Goal: Transaction & Acquisition: Purchase product/service

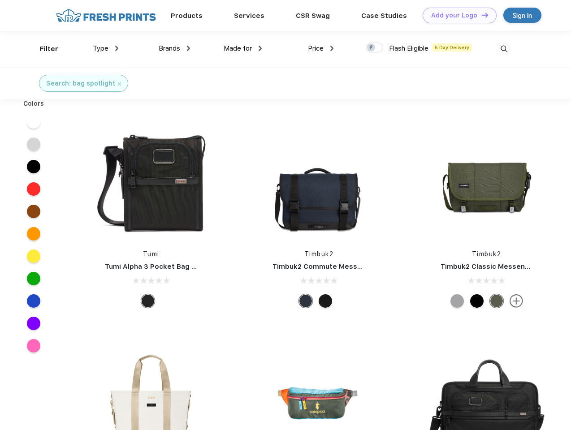
scroll to position [0, 0]
click at [456, 15] on link "Add your Logo Design Tool" at bounding box center [460, 16] width 74 height 16
click at [0, 0] on div "Design Tool" at bounding box center [0, 0] width 0 height 0
click at [481, 15] on link "Add your Logo Design Tool" at bounding box center [460, 16] width 74 height 16
click at [43, 49] on div "Filter" at bounding box center [49, 49] width 18 height 10
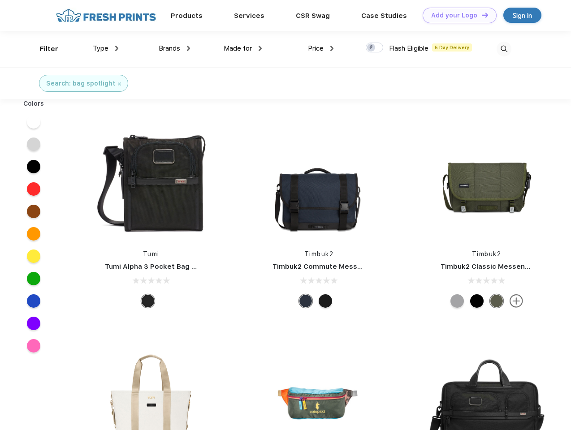
click at [106, 48] on span "Type" at bounding box center [101, 48] width 16 height 8
click at [174, 48] on span "Brands" at bounding box center [170, 48] width 22 height 8
click at [243, 48] on span "Made for" at bounding box center [238, 48] width 28 height 8
click at [321, 48] on span "Price" at bounding box center [316, 48] width 16 height 8
click at [375, 48] on div at bounding box center [374, 48] width 17 height 10
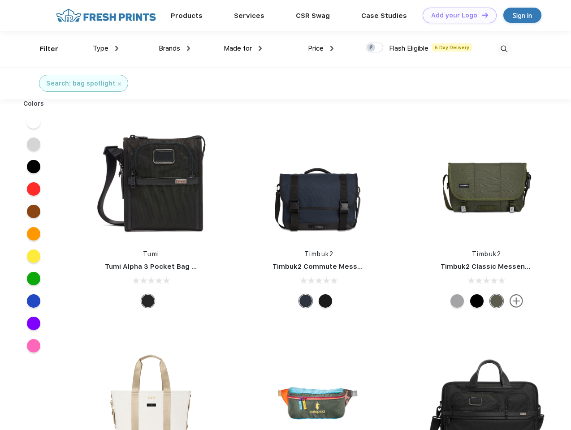
click at [372, 48] on input "checkbox" at bounding box center [369, 45] width 6 height 6
click at [504, 49] on img at bounding box center [504, 49] width 15 height 15
